Goal: Task Accomplishment & Management: Use online tool/utility

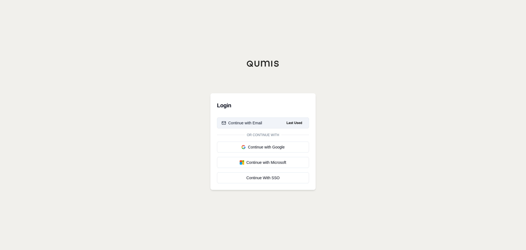
click at [260, 121] on div "Continue with Email" at bounding box center [242, 122] width 41 height 5
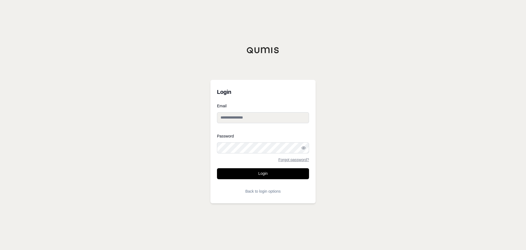
type input "**********"
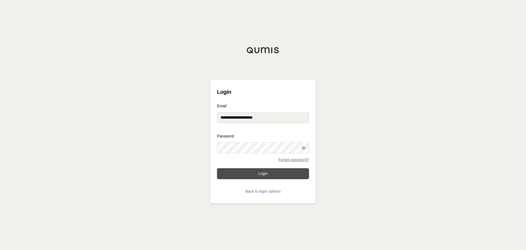
click at [264, 177] on button "Login" at bounding box center [263, 173] width 92 height 11
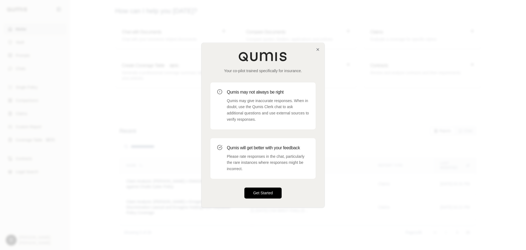
click at [264, 192] on button "Get Started" at bounding box center [262, 192] width 37 height 11
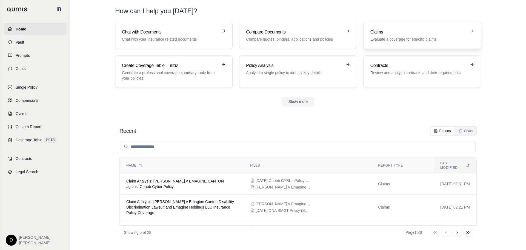
click at [389, 32] on h3 "Claims" at bounding box center [419, 32] width 96 height 7
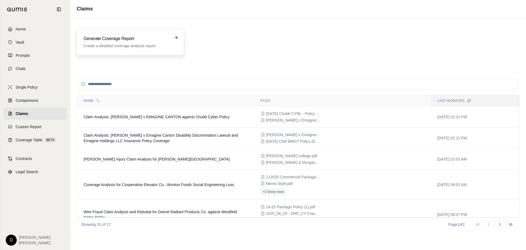
click at [131, 40] on h3 "Generate Coverage Report" at bounding box center [127, 38] width 86 height 7
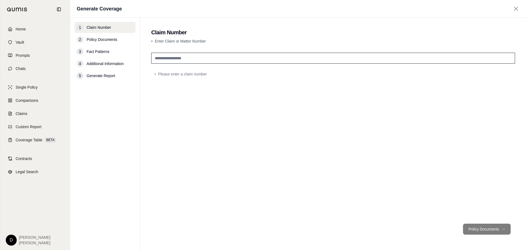
click at [202, 55] on input "text" at bounding box center [333, 58] width 364 height 11
type input "***"
click at [493, 225] on button "Policy Documents →" at bounding box center [487, 228] width 48 height 11
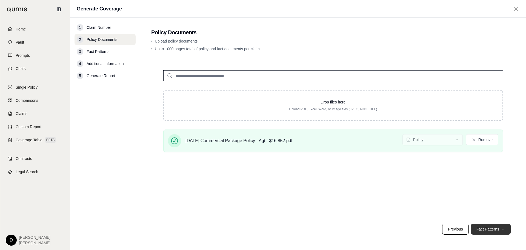
click at [493, 227] on button "Fact Patterns →" at bounding box center [491, 228] width 40 height 11
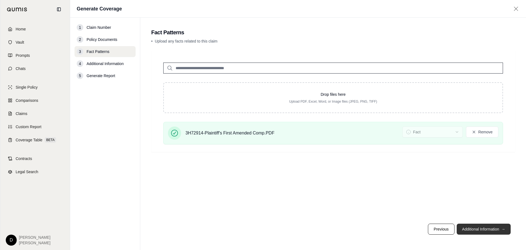
click at [488, 230] on button "Additional Information →" at bounding box center [484, 228] width 54 height 11
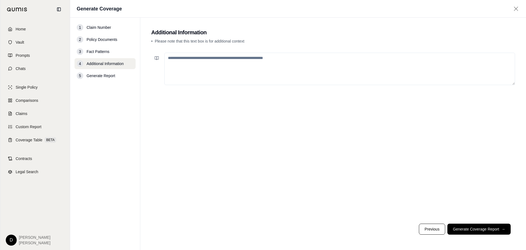
click at [226, 73] on textarea at bounding box center [339, 69] width 351 height 32
type textarea "*"
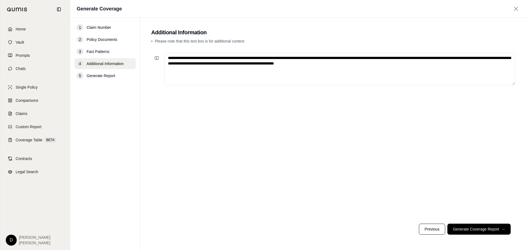
drag, startPoint x: 427, startPoint y: 63, endPoint x: 132, endPoint y: 59, distance: 294.4
click at [132, 59] on div "**********" at bounding box center [298, 134] width 456 height 232
type textarea "**********"
click at [480, 231] on button "Generate Coverage Report →" at bounding box center [479, 228] width 63 height 11
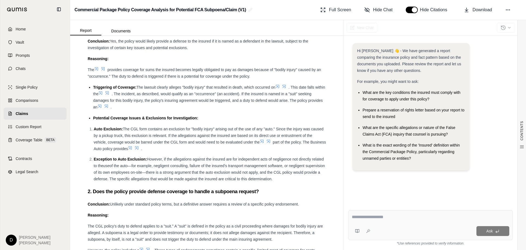
scroll to position [439, 0]
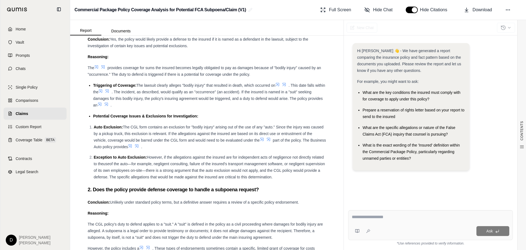
click at [132, 147] on icon at bounding box center [130, 145] width 3 height 3
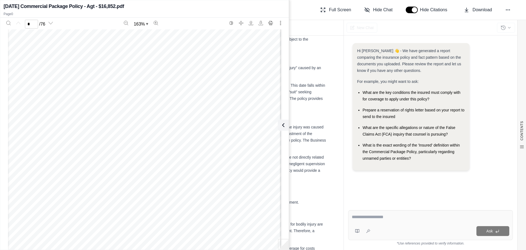
scroll to position [82, 0]
type input "*"
click at [285, 127] on icon at bounding box center [282, 125] width 7 height 7
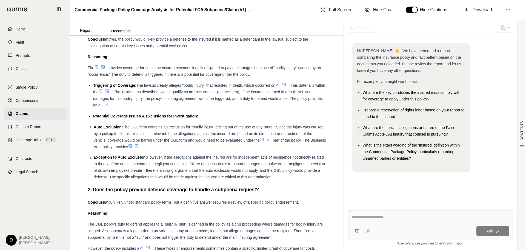
click at [139, 148] on icon at bounding box center [137, 146] width 4 height 4
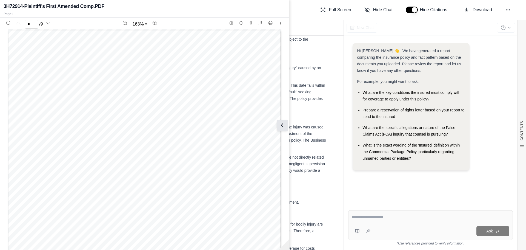
click at [285, 125] on icon at bounding box center [282, 125] width 7 height 7
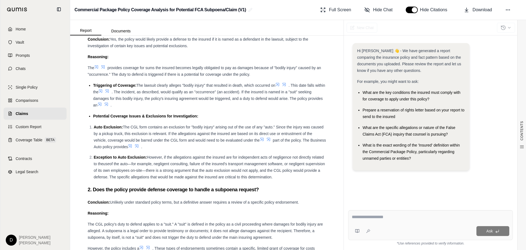
click at [264, 141] on icon at bounding box center [262, 139] width 4 height 4
click at [271, 141] on icon at bounding box center [268, 139] width 4 height 4
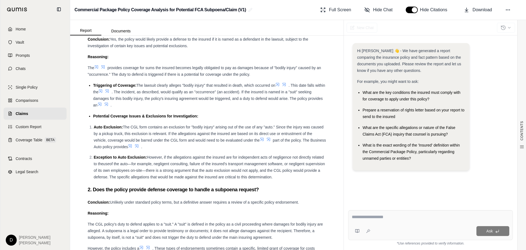
click at [286, 146] on span "part of the policy. The Business Auto policy provides" at bounding box center [210, 143] width 232 height 11
click at [280, 87] on icon at bounding box center [277, 84] width 4 height 4
click at [104, 106] on span at bounding box center [101, 104] width 7 height 4
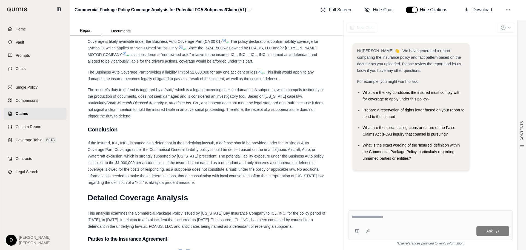
scroll to position [905, 0]
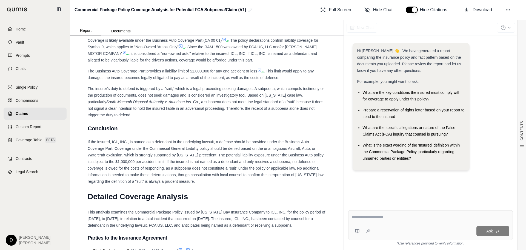
click at [383, 220] on div at bounding box center [431, 218] width 158 height 8
click at [406, 217] on textarea at bounding box center [431, 217] width 158 height 7
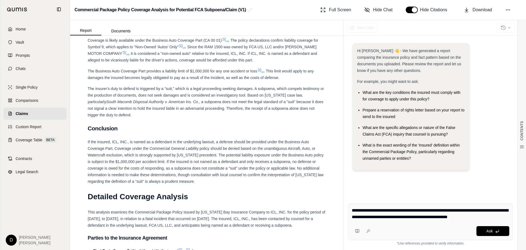
type textarea "**********"
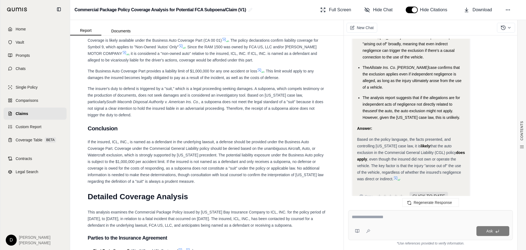
scroll to position [1055, 0]
